Goal: Information Seeking & Learning: Learn about a topic

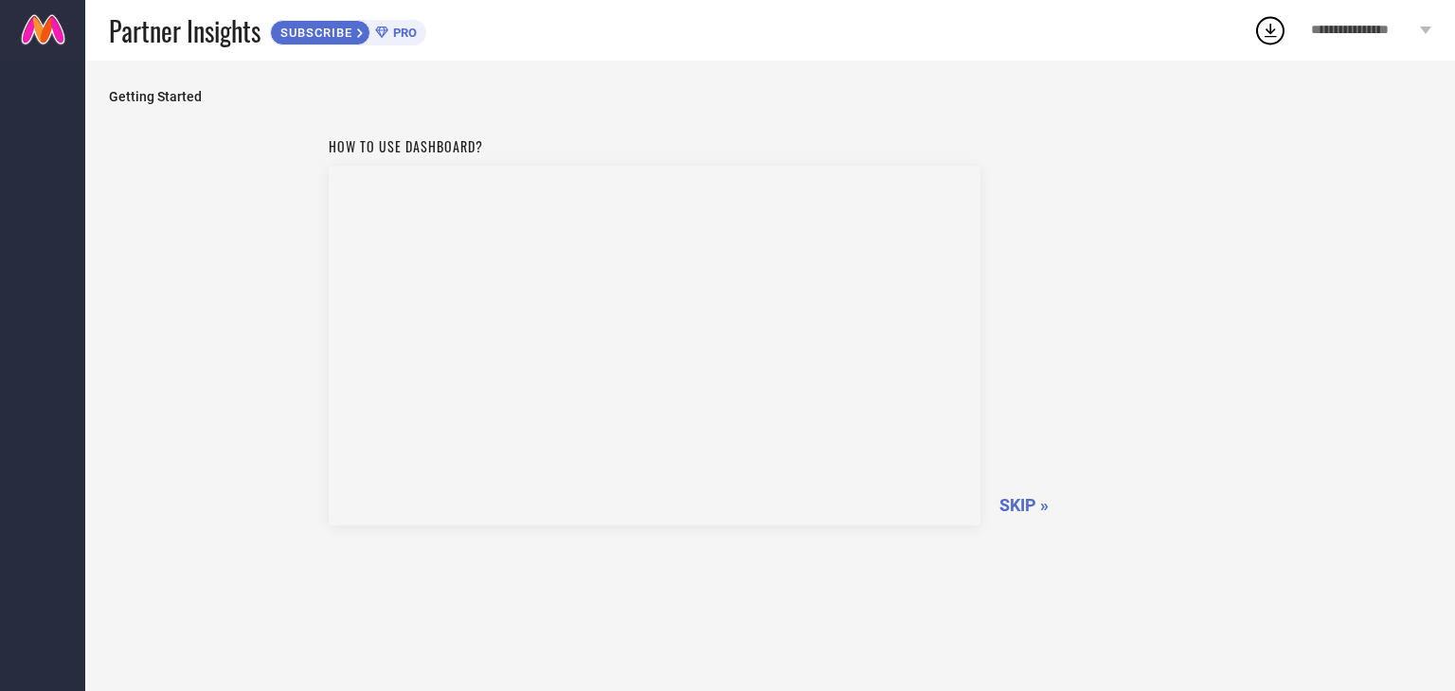
click at [1015, 497] on span "SKIP »" at bounding box center [1023, 505] width 49 height 20
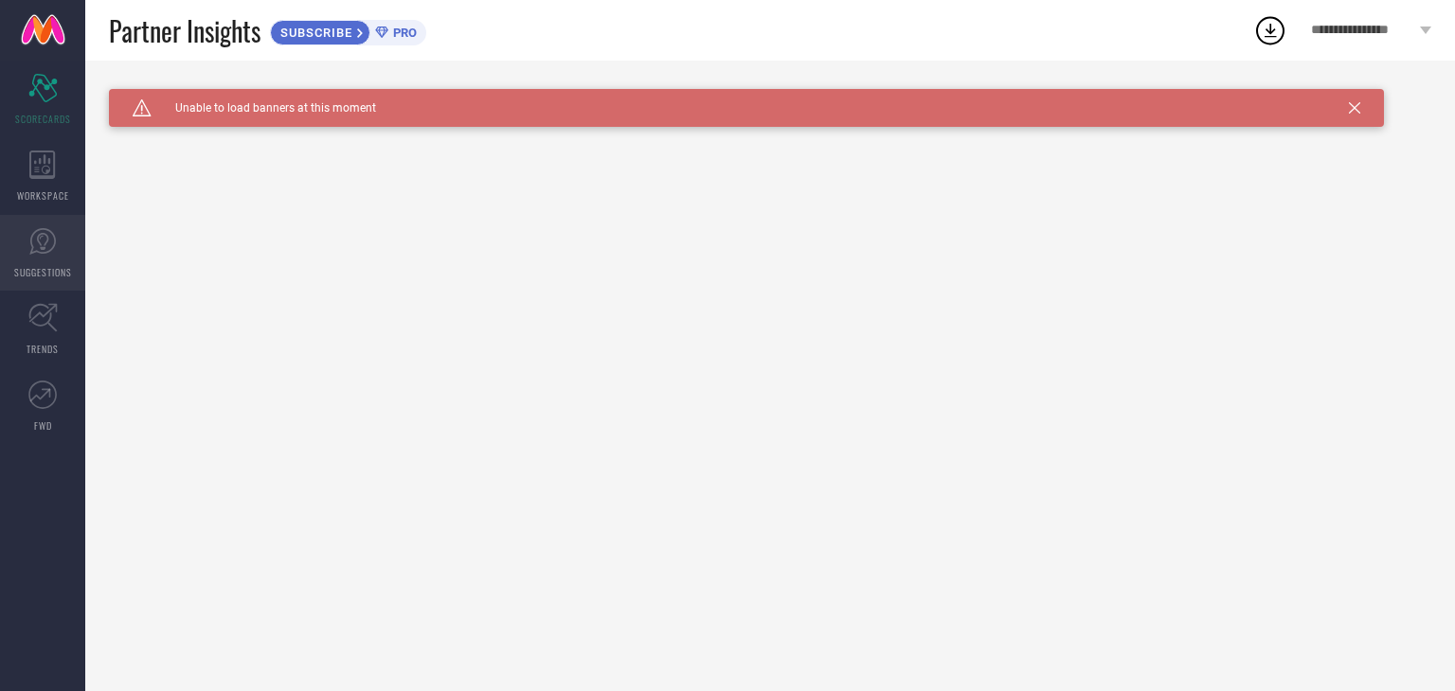
click at [45, 271] on span "SUGGESTIONS" at bounding box center [43, 272] width 58 height 14
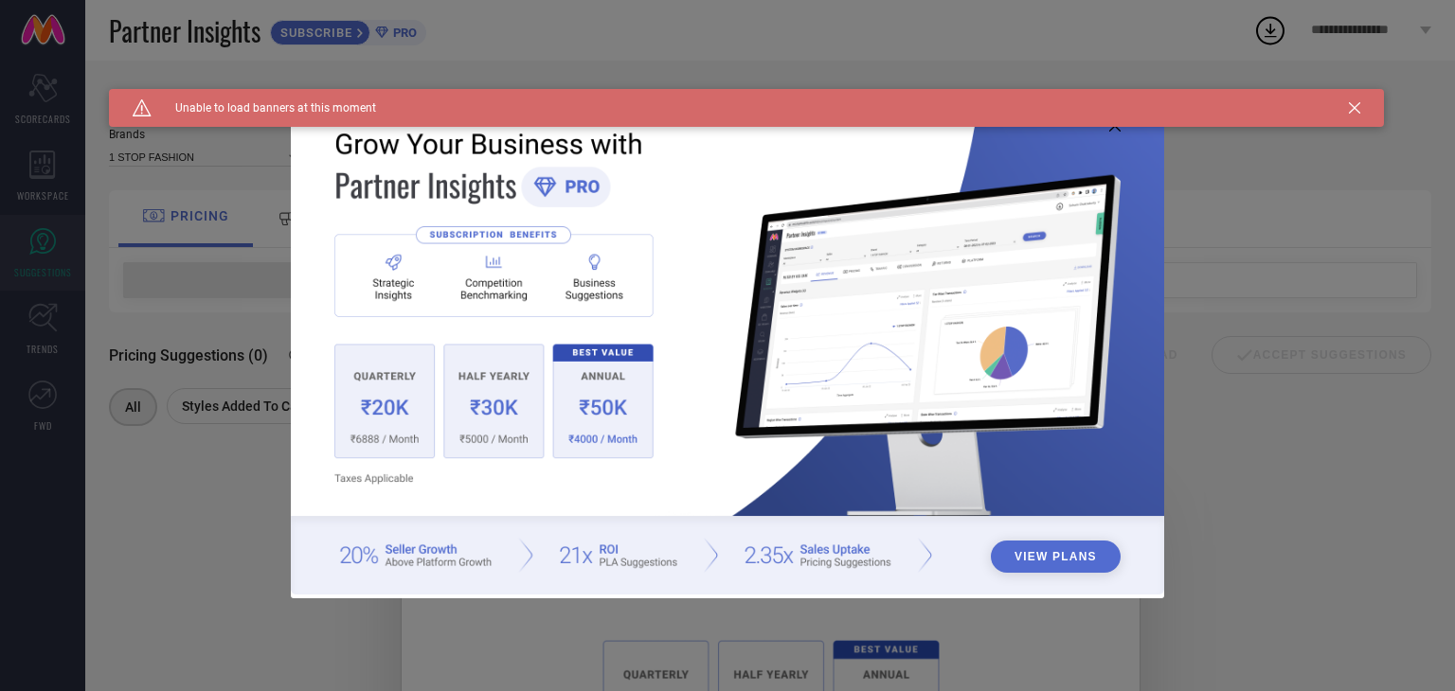
click at [1360, 110] on div "Caution Created with Sketch. Unable to load banners at this moment" at bounding box center [746, 108] width 1275 height 38
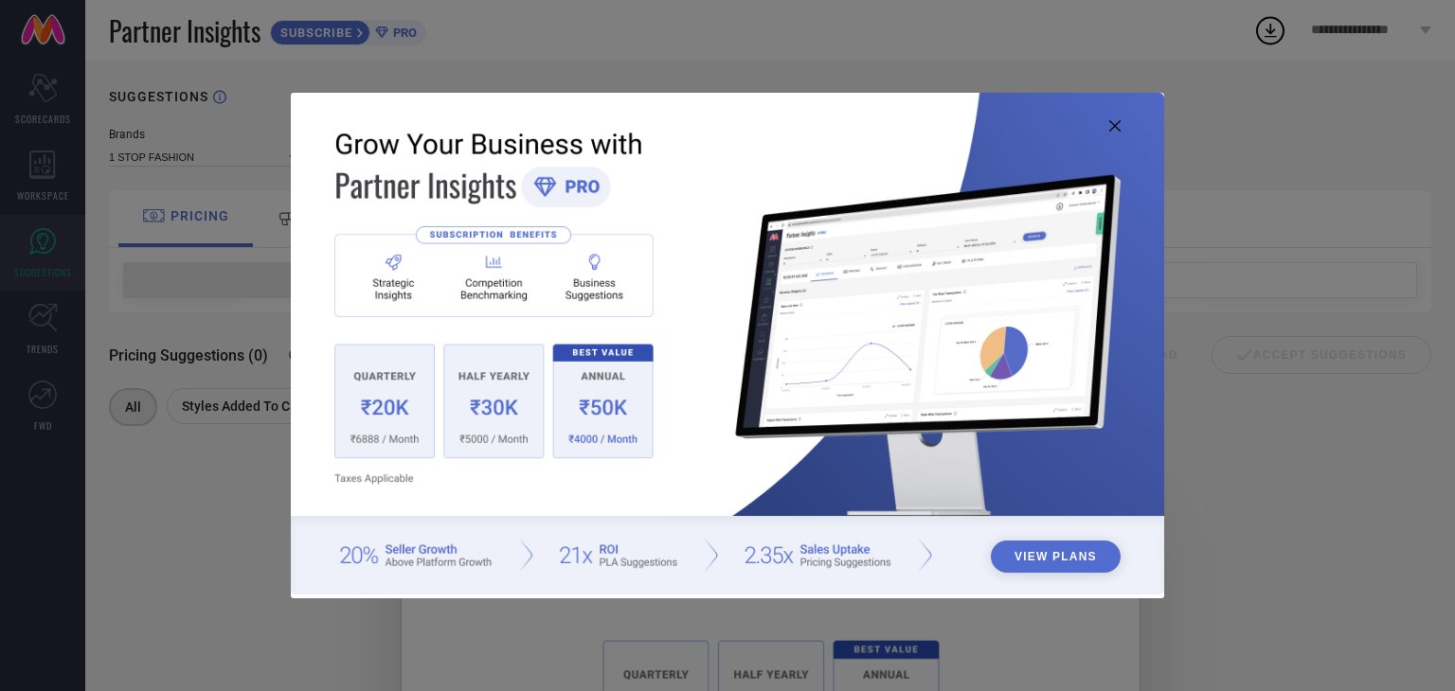
click at [1120, 123] on img at bounding box center [727, 344] width 873 height 502
click at [1113, 130] on icon at bounding box center [1114, 125] width 11 height 11
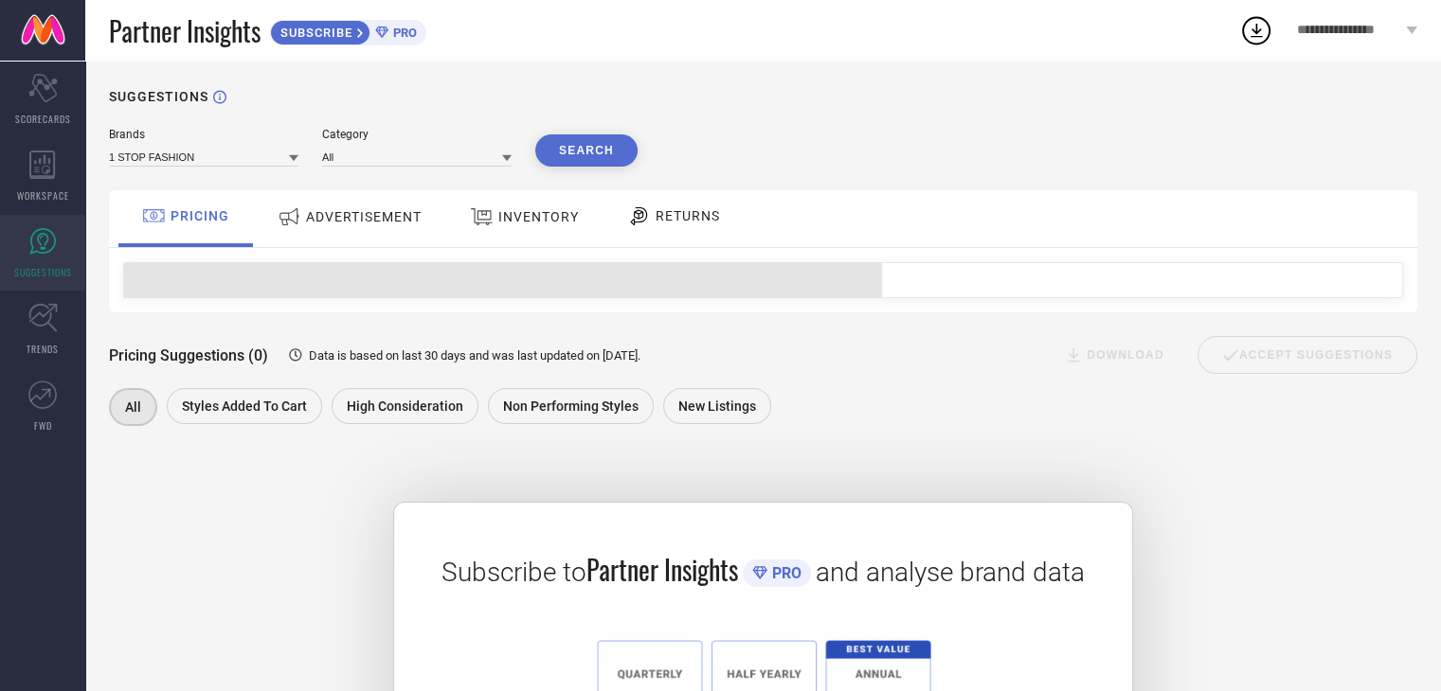
click at [340, 210] on span "ADVERTISEMENT" at bounding box center [364, 216] width 116 height 15
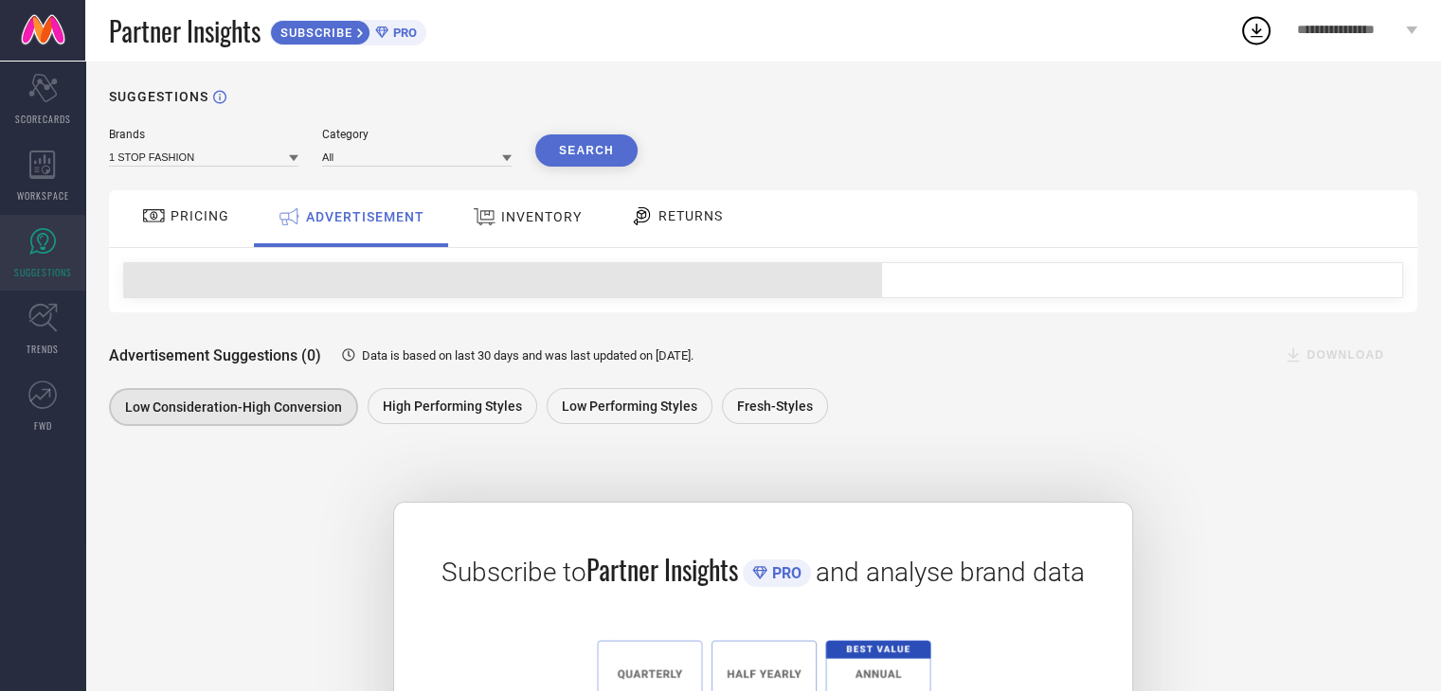
click at [529, 232] on div "INVENTORY" at bounding box center [527, 217] width 118 height 34
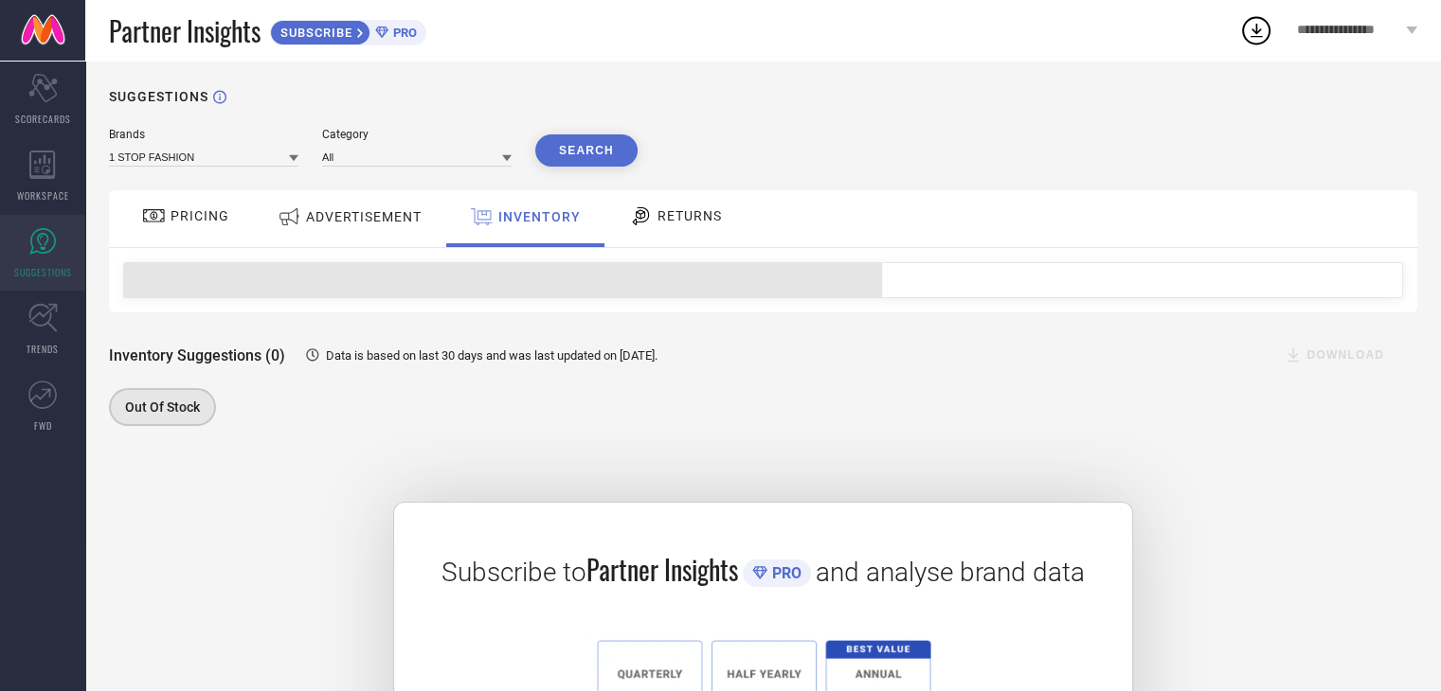
click at [675, 216] on span "RETURNS" at bounding box center [689, 215] width 64 height 15
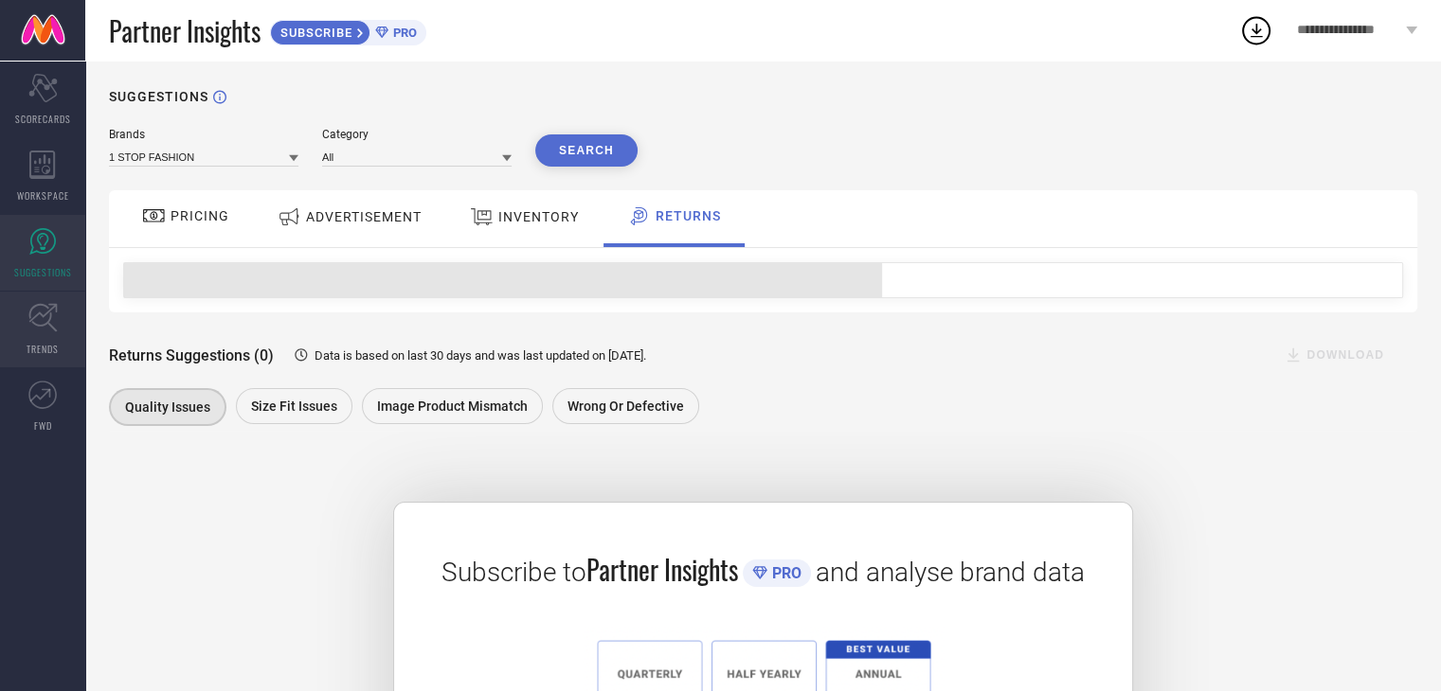
click at [67, 335] on link "TRENDS" at bounding box center [42, 330] width 85 height 76
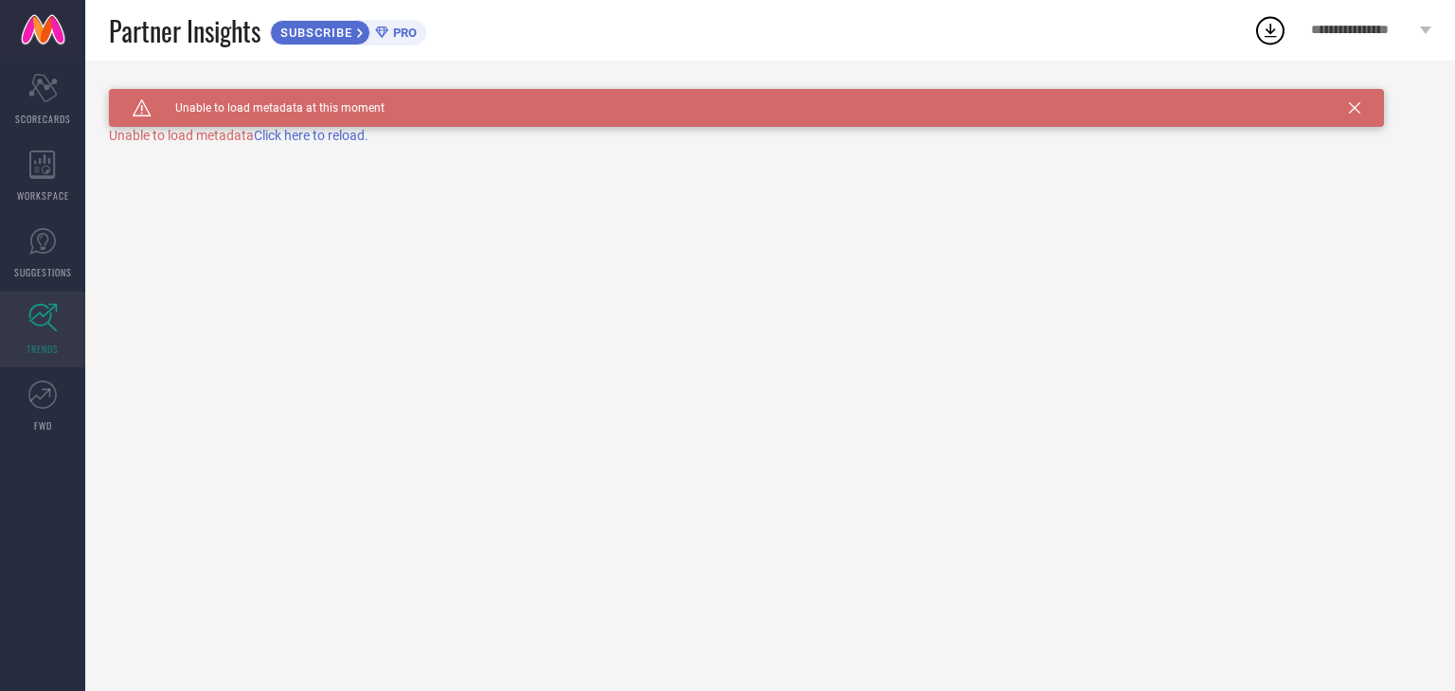
click at [324, 134] on span "Click here to reload." at bounding box center [311, 135] width 115 height 15
click at [55, 175] on icon at bounding box center [42, 165] width 27 height 28
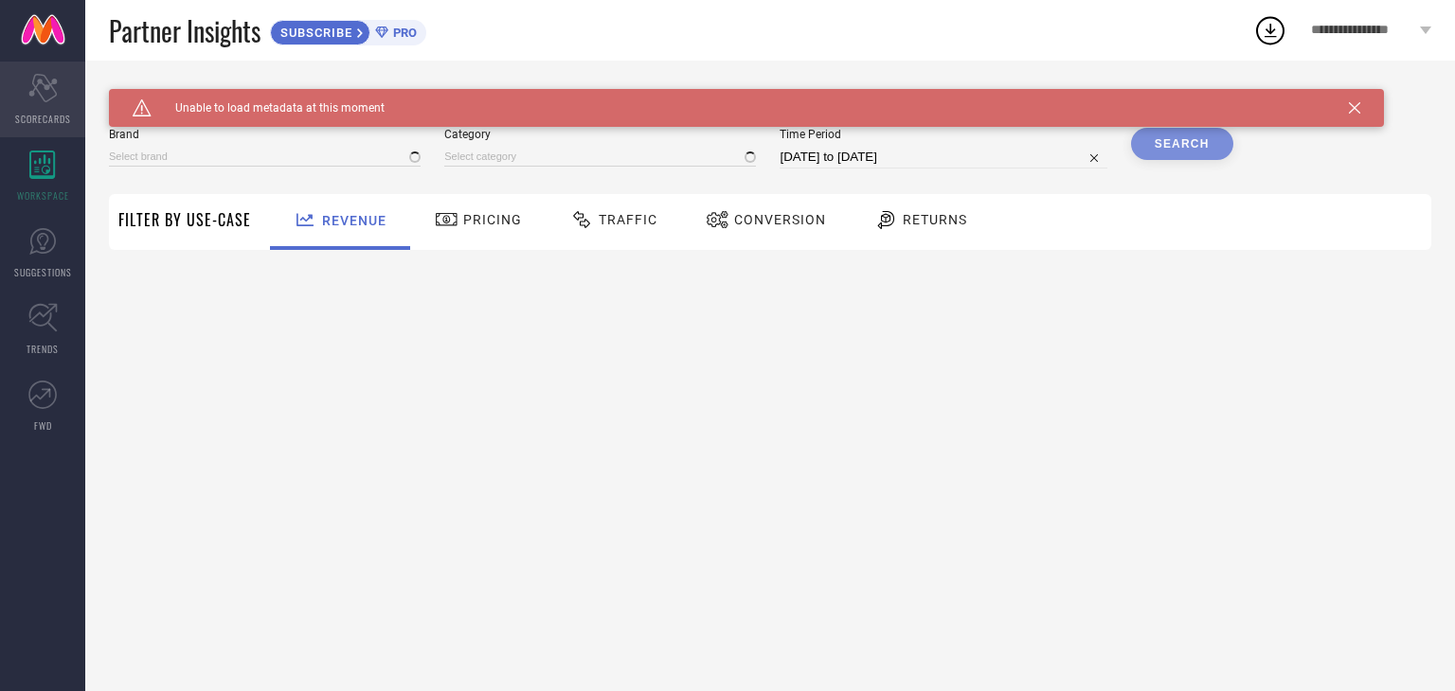
type input "1 STOP FASHION"
type input "All"
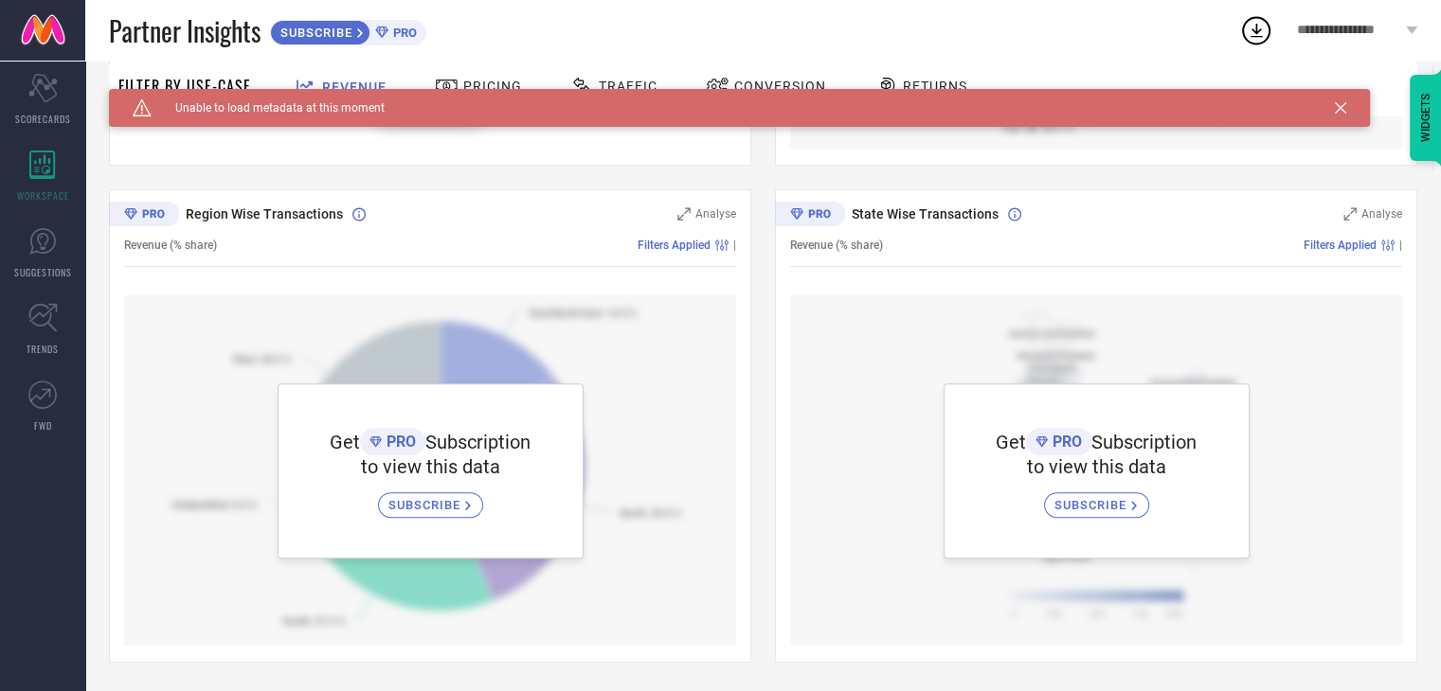
scroll to position [587, 0]
